Goal: Task Accomplishment & Management: Use online tool/utility

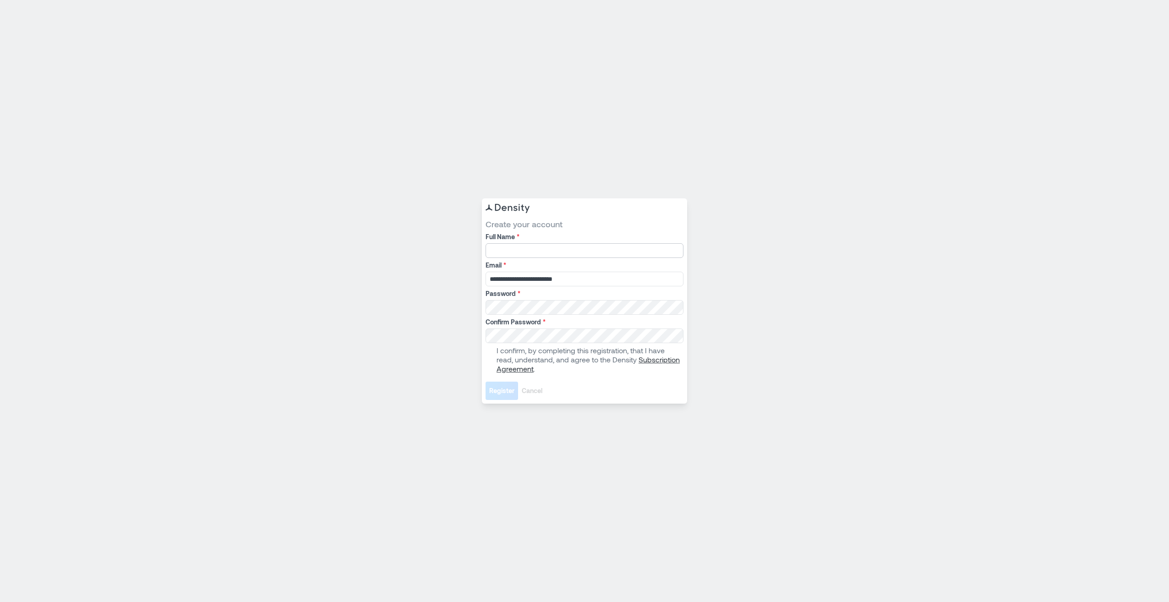
click at [592, 249] on input "Full Name *" at bounding box center [585, 250] width 198 height 15
type input "**********"
click at [490, 357] on span at bounding box center [489, 359] width 7 height 7
click at [508, 393] on span "Register" at bounding box center [501, 390] width 25 height 9
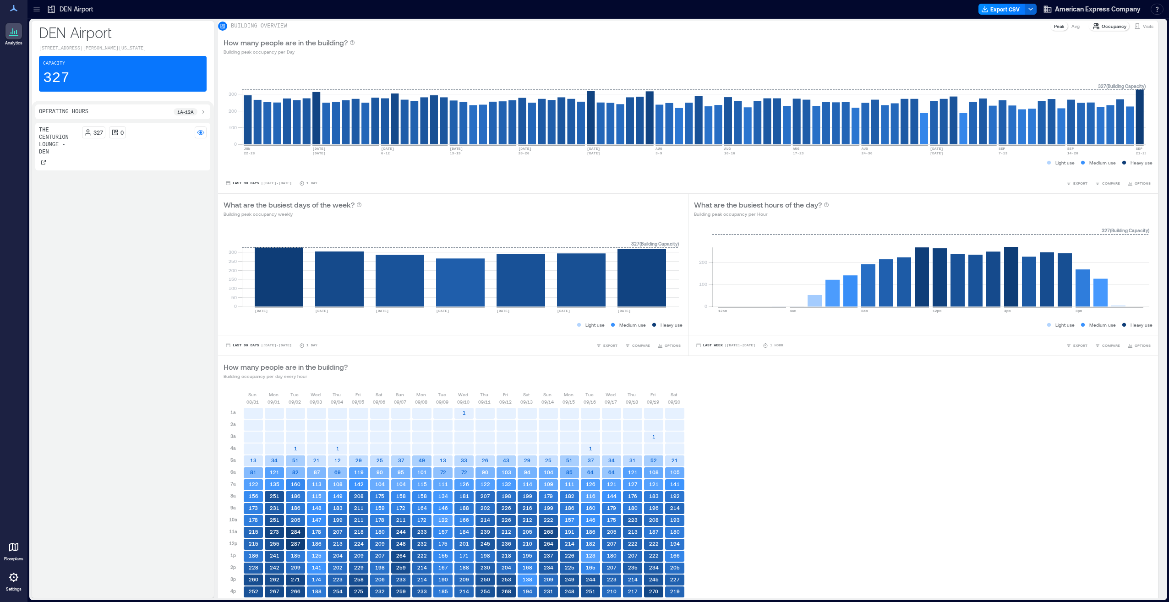
click at [68, 9] on p "DEN Airport" at bounding box center [76, 9] width 33 height 9
click at [38, 10] on icon at bounding box center [36, 9] width 9 height 9
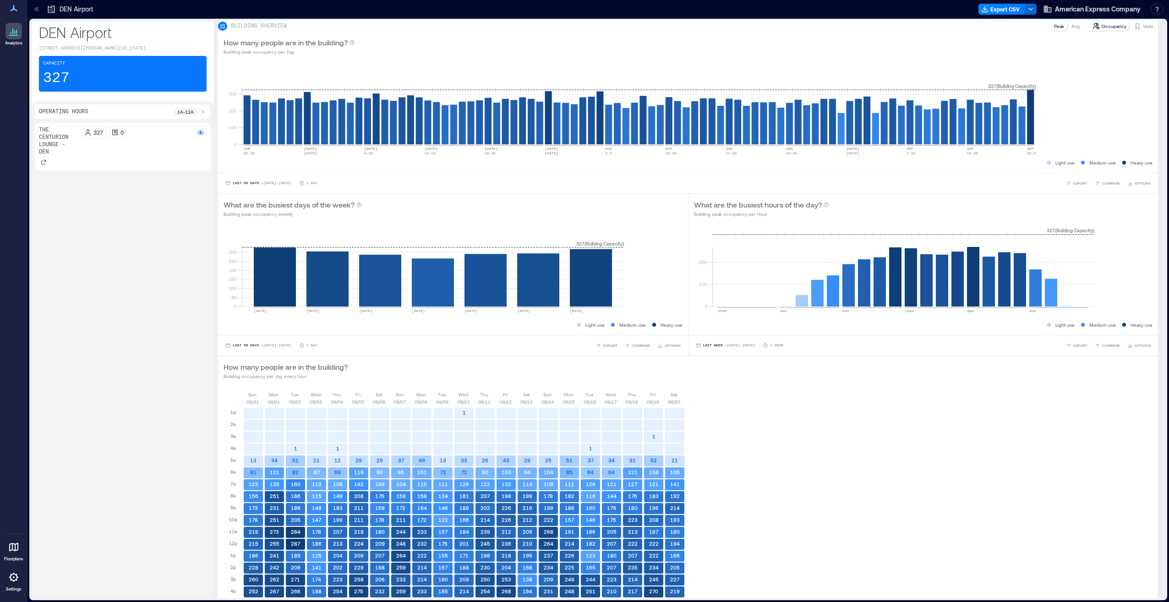
click at [54, 138] on p "[GEOGRAPHIC_DATA]" at bounding box center [86, 138] width 77 height 7
click at [53, 158] on p "Building Analytics" at bounding box center [82, 161] width 99 height 9
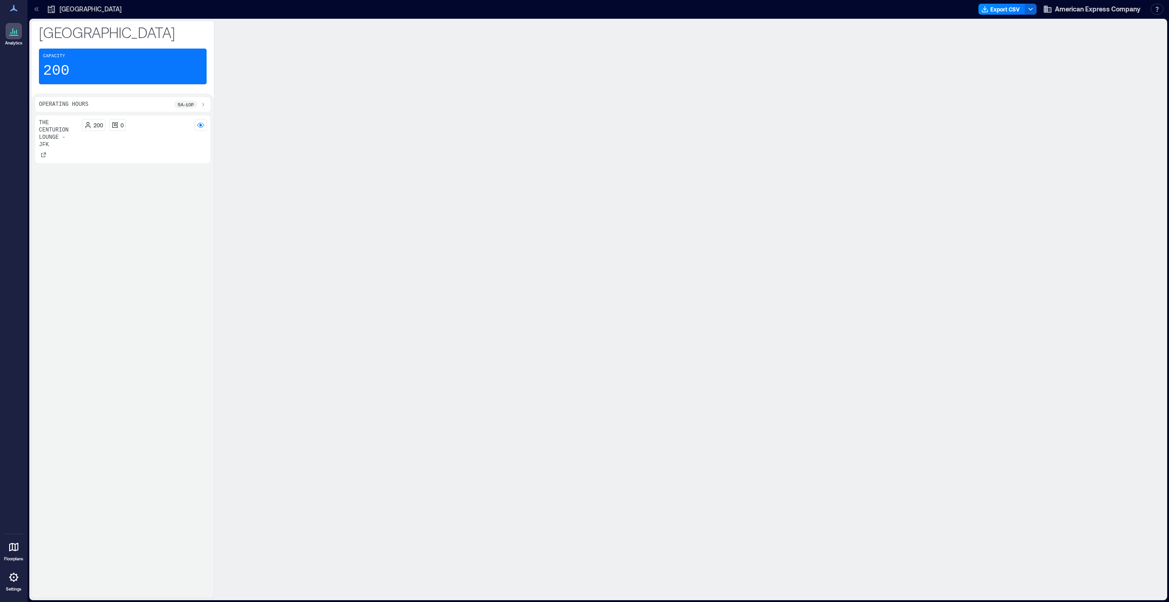
scroll to position [59, 0]
click at [259, 357] on span "Last 3 Weeks" at bounding box center [246, 357] width 27 height 0
click at [436, 575] on span "Custom" at bounding box center [447, 578] width 22 height 8
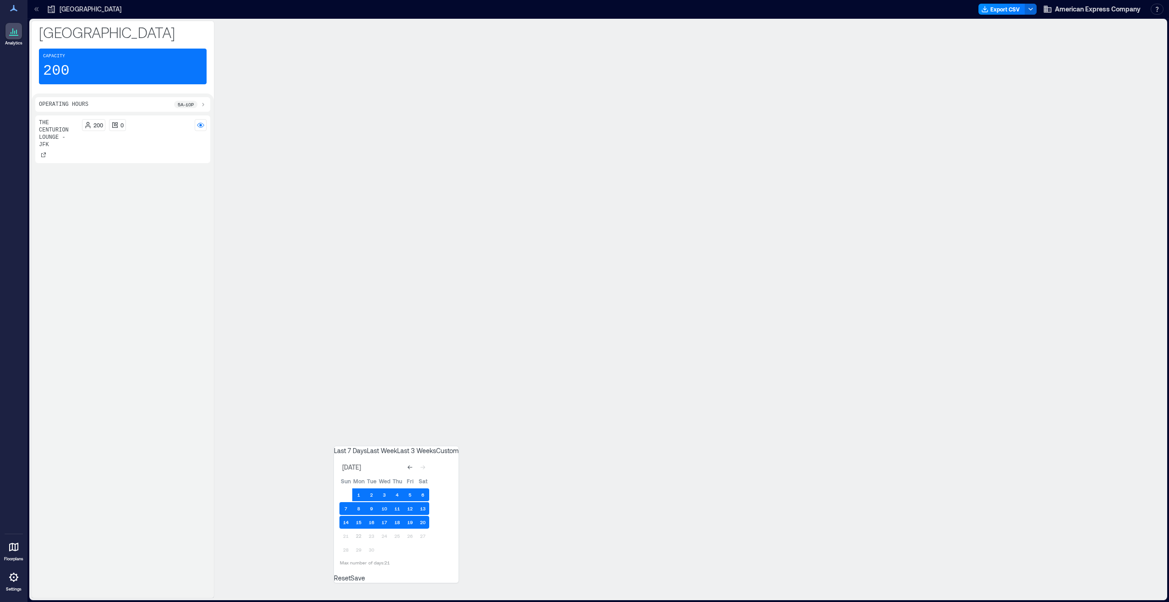
click at [412, 465] on icon "Go to previous month" at bounding box center [410, 467] width 5 height 4
click at [426, 451] on icon "Go to next month" at bounding box center [422, 453] width 5 height 5
click at [951, 332] on div "[DATE] [DATE] [DATE] [DATE] [DATE] [DATE] [DATE] [DATE] [DATE] [DATE] [DATE] [D…" at bounding box center [688, 332] width 929 height 0
click at [263, 361] on button "[DATE] - [DATE]" at bounding box center [243, 356] width 39 height 9
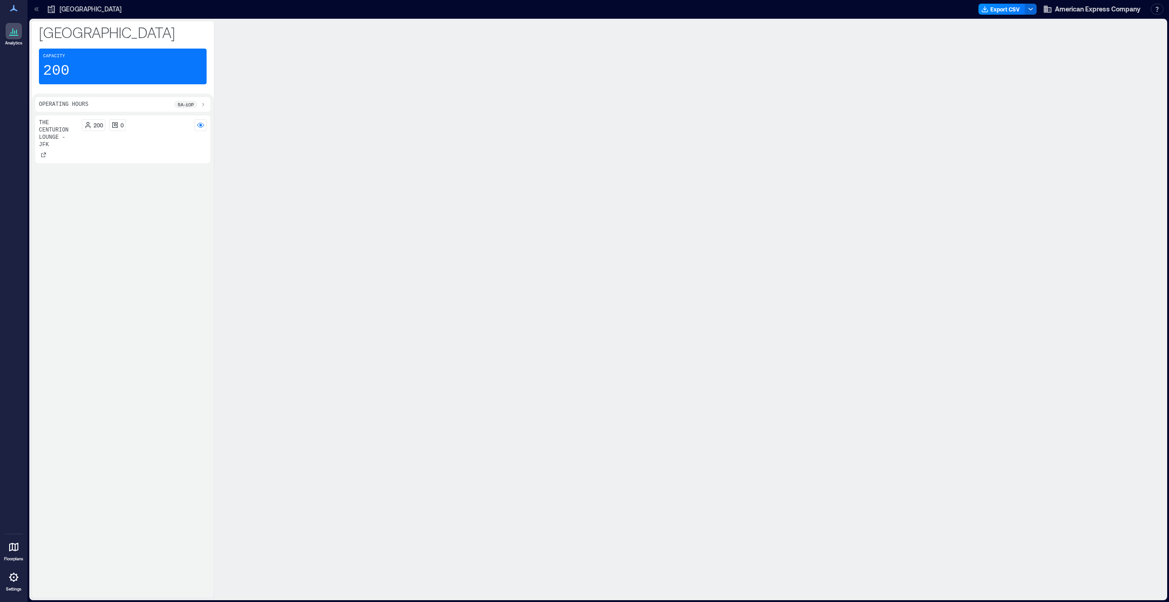
click at [360, 367] on div "[DATE] - [DATE] 1 Hour EXPORT COMPARE" at bounding box center [688, 356] width 940 height 21
click at [261, 359] on span "[DATE] - [DATE]" at bounding box center [247, 357] width 28 height 4
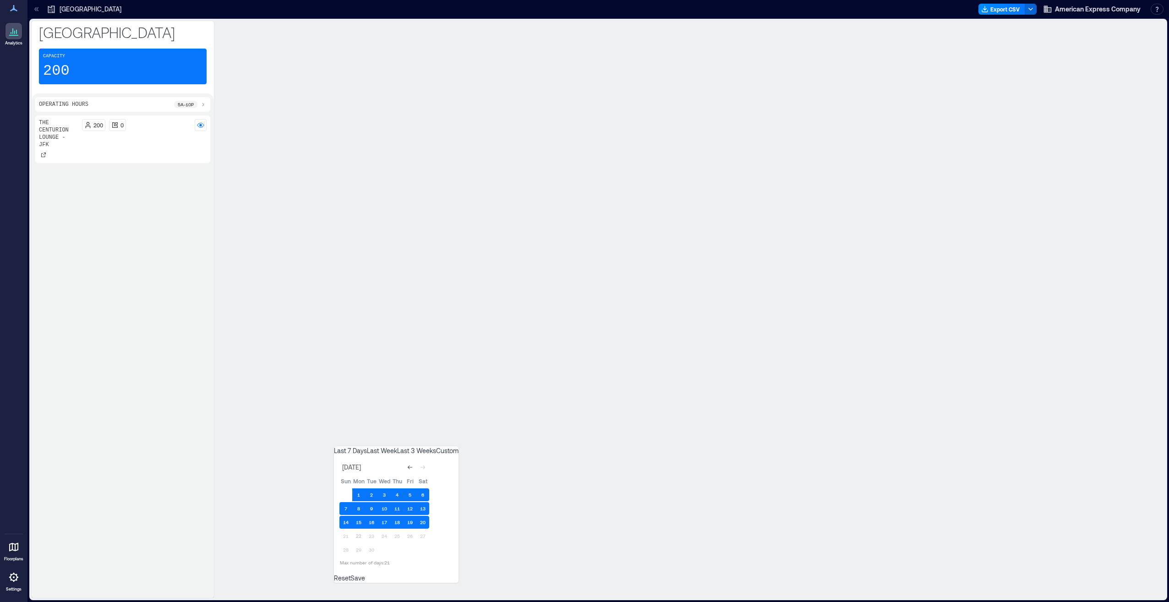
click at [261, 359] on span "[DATE] - [DATE]" at bounding box center [247, 357] width 28 height 4
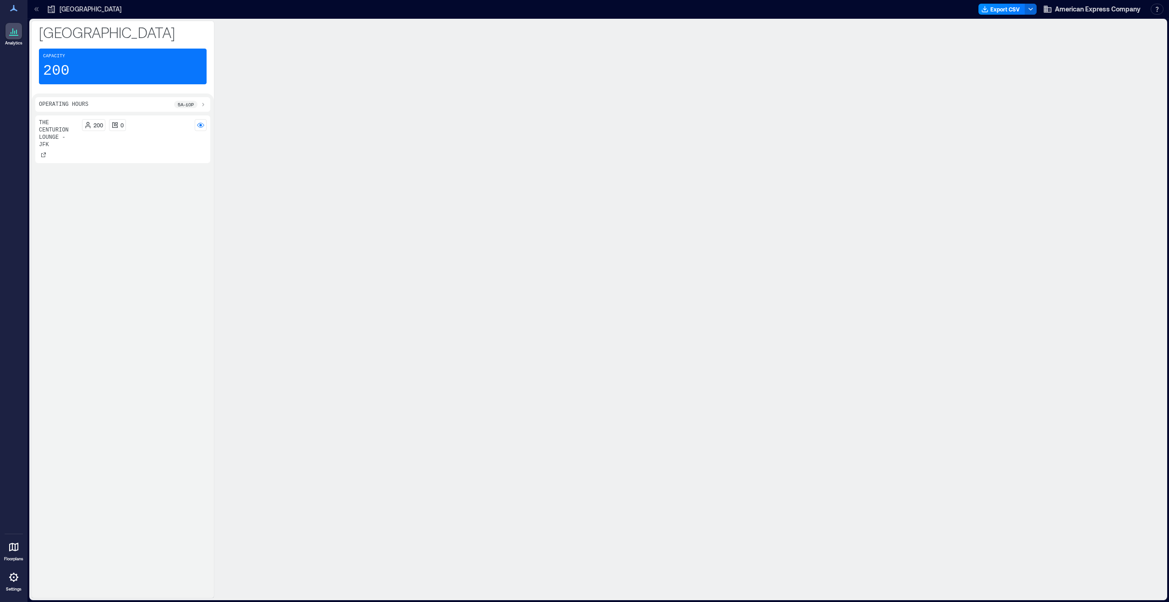
click at [938, 332] on div "[DATE] [DATE] [DATE] [DATE] [DATE] [DATE] [DATE] [DATE] [DATE] [DATE] [DATE] [D…" at bounding box center [688, 332] width 929 height 0
